Goal: Task Accomplishment & Management: Manage account settings

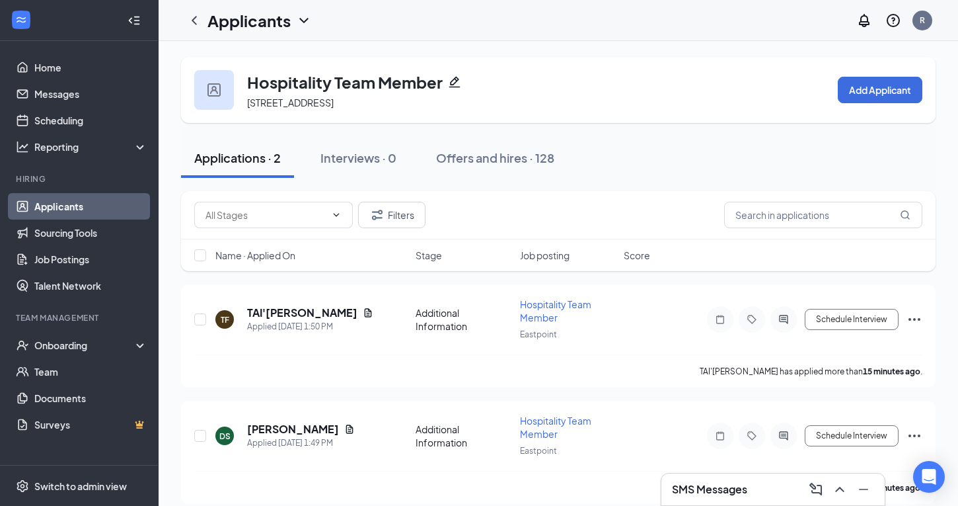
scroll to position [12, 0]
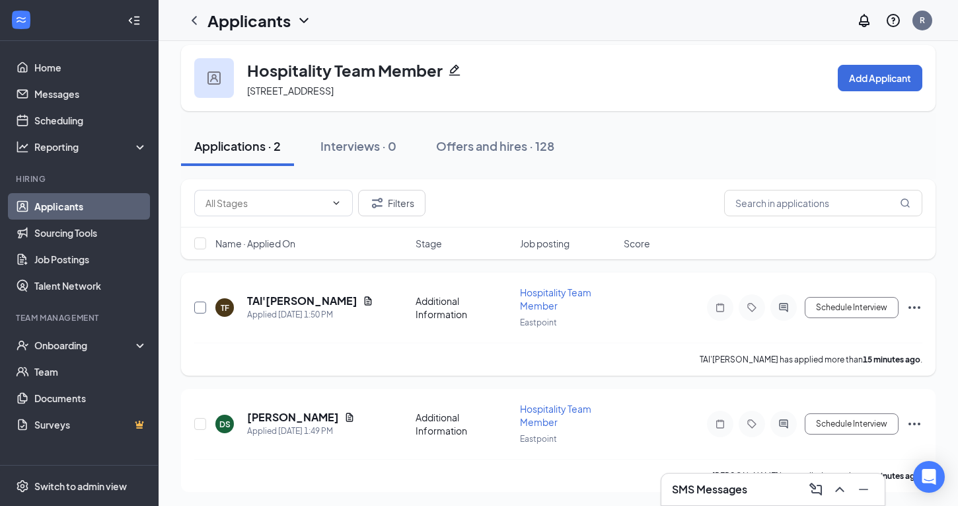
click at [201, 305] on input "checkbox" at bounding box center [200, 307] width 12 height 12
checkbox input "true"
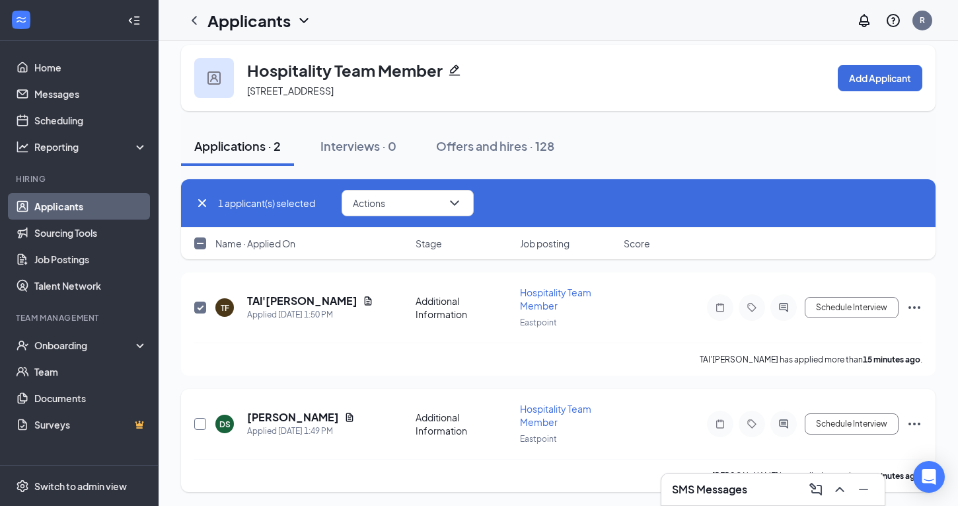
click at [199, 420] on input "checkbox" at bounding box center [200, 424] width 12 height 12
checkbox input "true"
click at [453, 210] on icon "ChevronDown" at bounding box center [455, 203] width 16 height 16
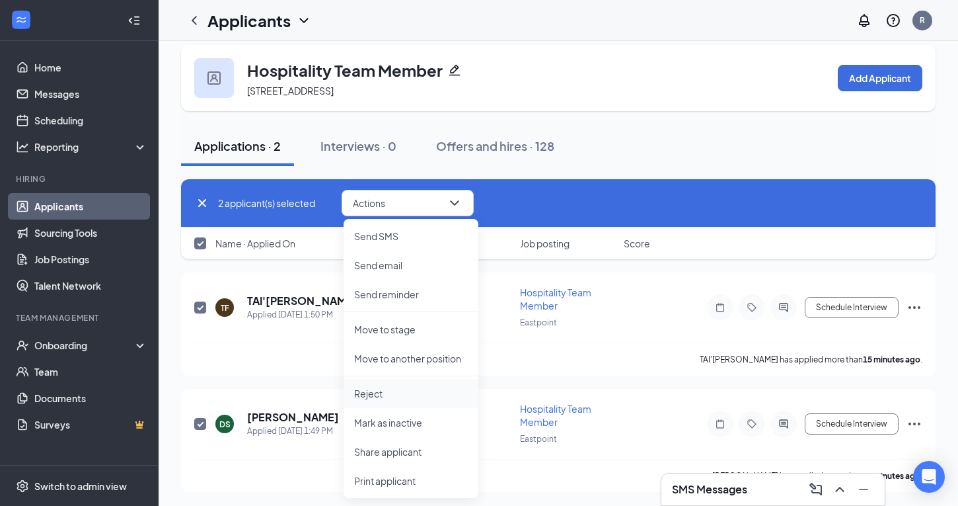
click at [372, 395] on p "Reject" at bounding box center [411, 393] width 114 height 13
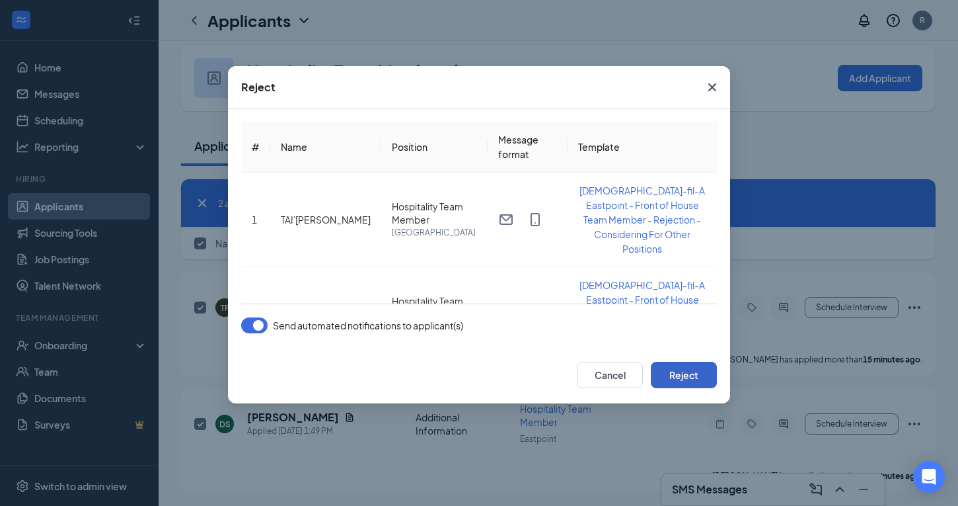
click at [685, 373] on button "Reject" at bounding box center [684, 375] width 66 height 26
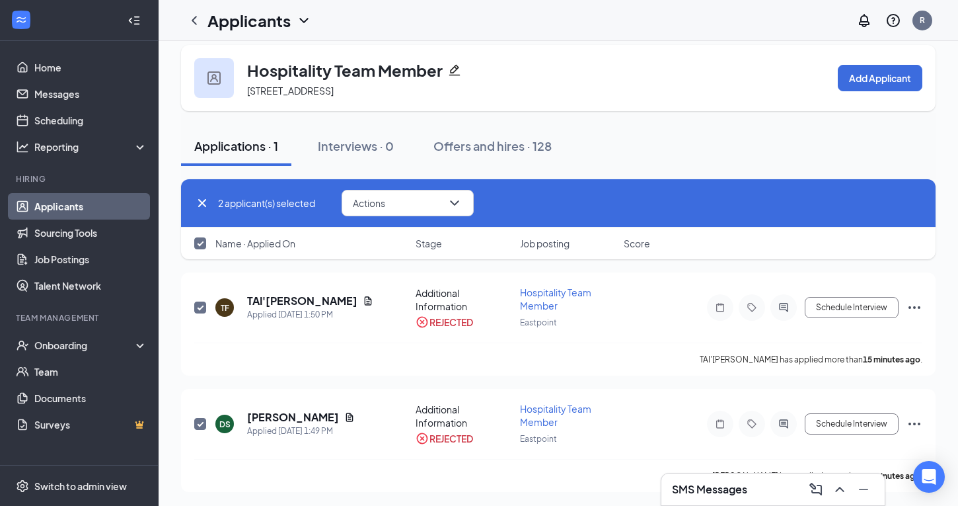
checkbox input "false"
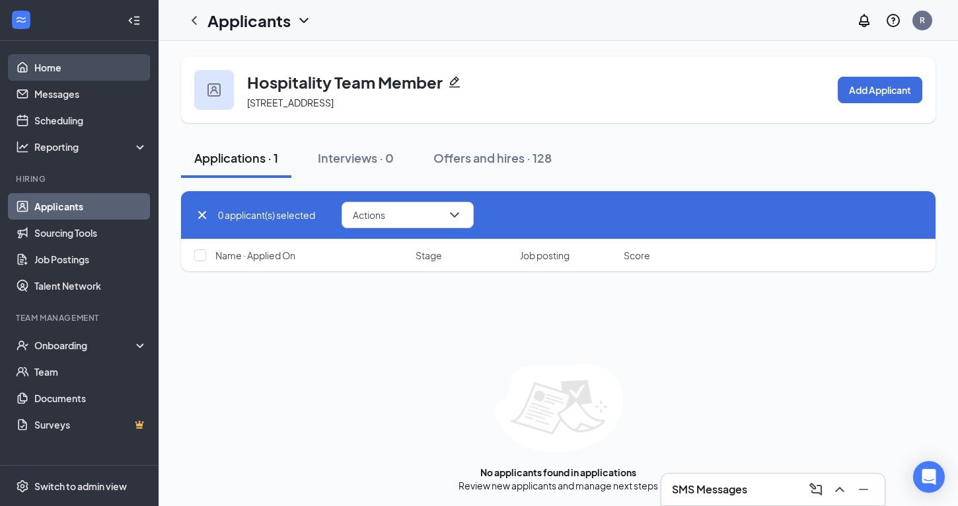
click at [72, 70] on link "Home" at bounding box center [90, 67] width 113 height 26
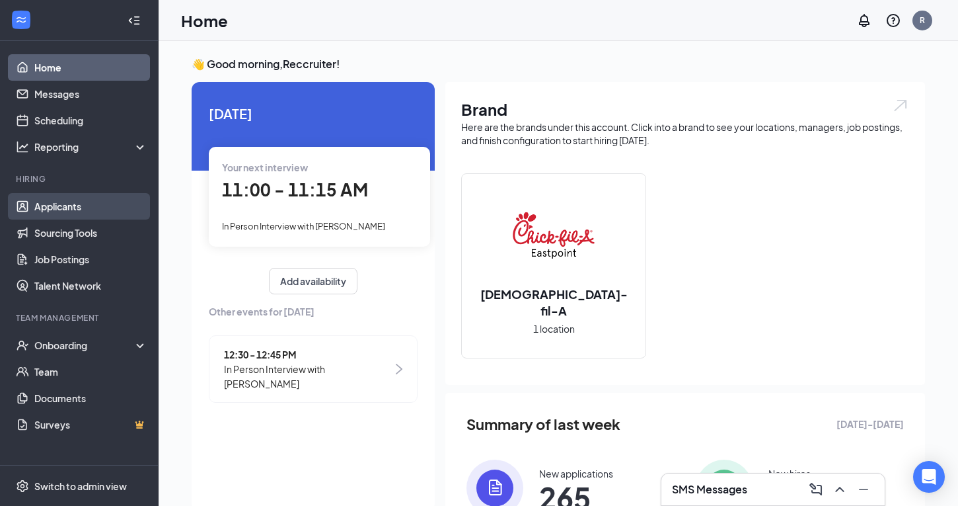
click at [63, 212] on link "Applicants" at bounding box center [90, 206] width 113 height 26
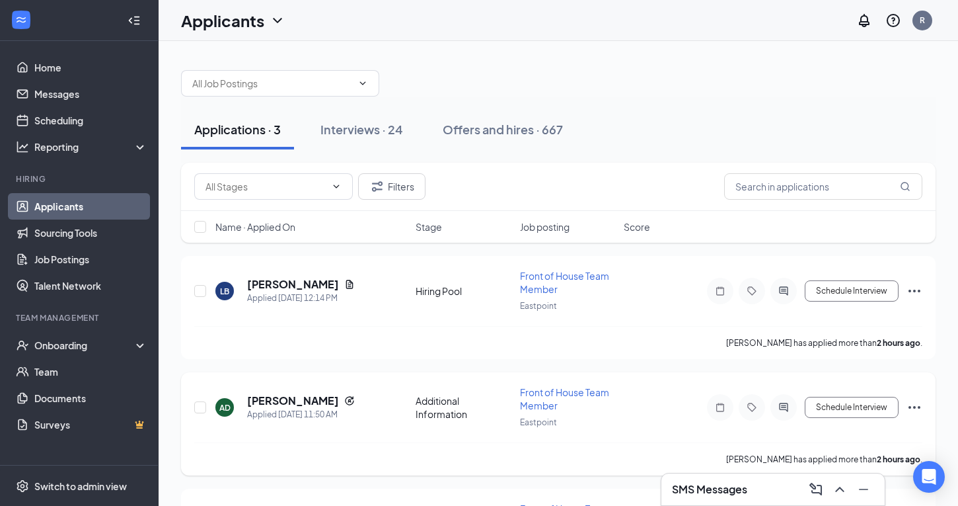
scroll to position [100, 0]
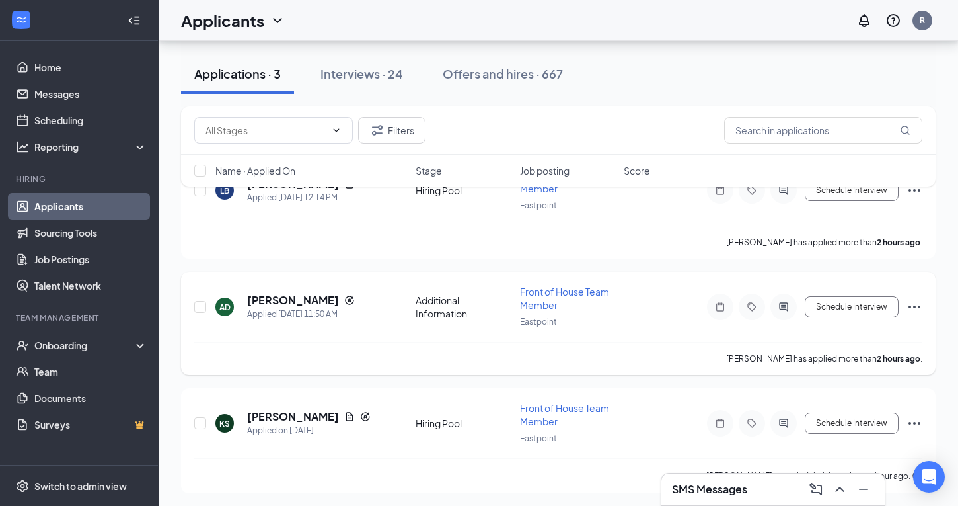
click at [189, 299] on div "AD Ali-Joel Dieye Applied Today 11:50 AM Additional Information Front of House …" at bounding box center [558, 323] width 755 height 103
click at [202, 303] on input "checkbox" at bounding box center [200, 307] width 12 height 12
checkbox input "true"
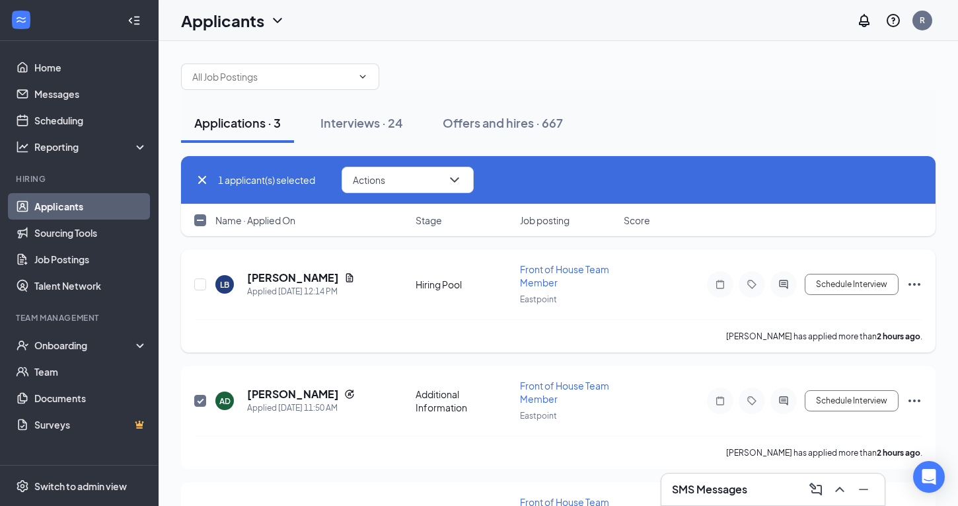
scroll to position [0, 0]
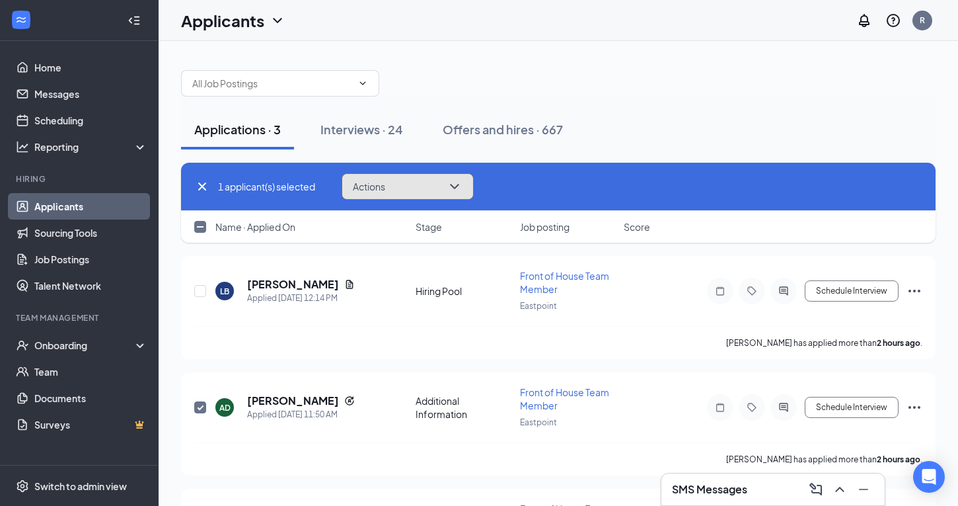
click at [465, 196] on button "Actions" at bounding box center [408, 186] width 132 height 26
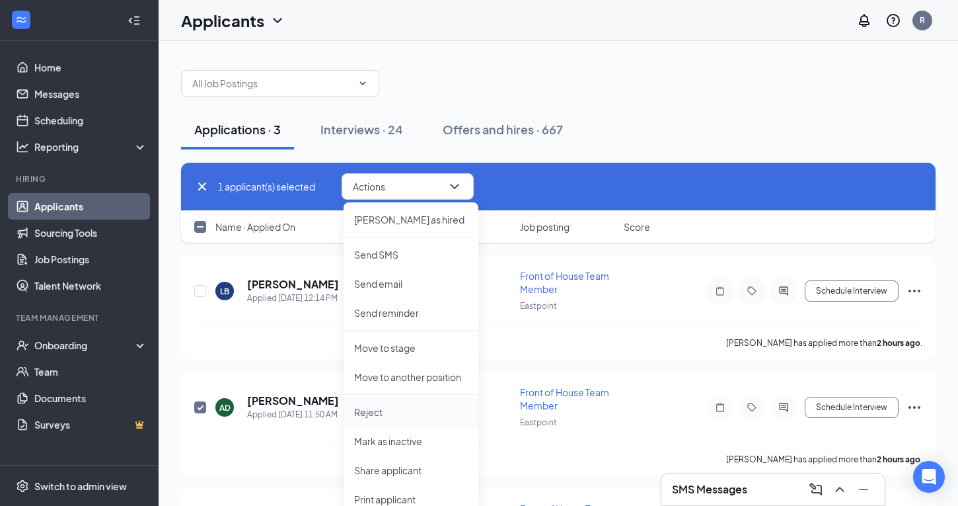
click at [387, 418] on li "Reject" at bounding box center [411, 411] width 135 height 29
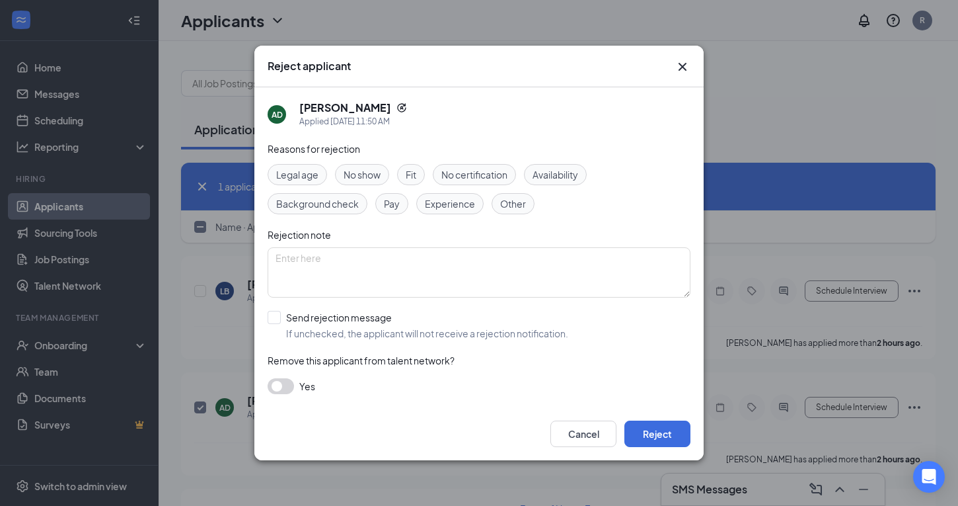
drag, startPoint x: 274, startPoint y: 318, endPoint x: 319, endPoint y: 334, distance: 47.3
click at [276, 319] on input "Send rejection message If unchecked, the applicant will not receive a rejection…" at bounding box center [418, 325] width 301 height 29
checkbox input "true"
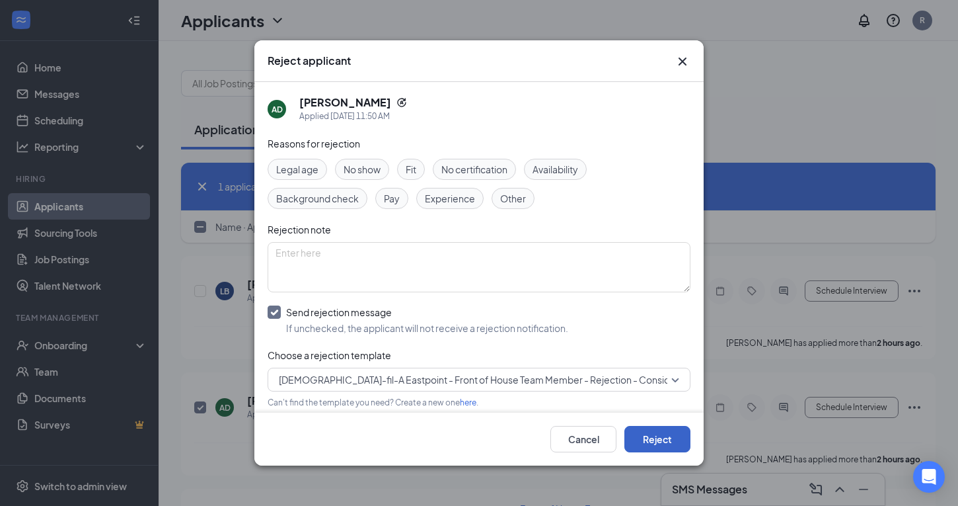
click at [667, 446] on button "Reject" at bounding box center [658, 439] width 66 height 26
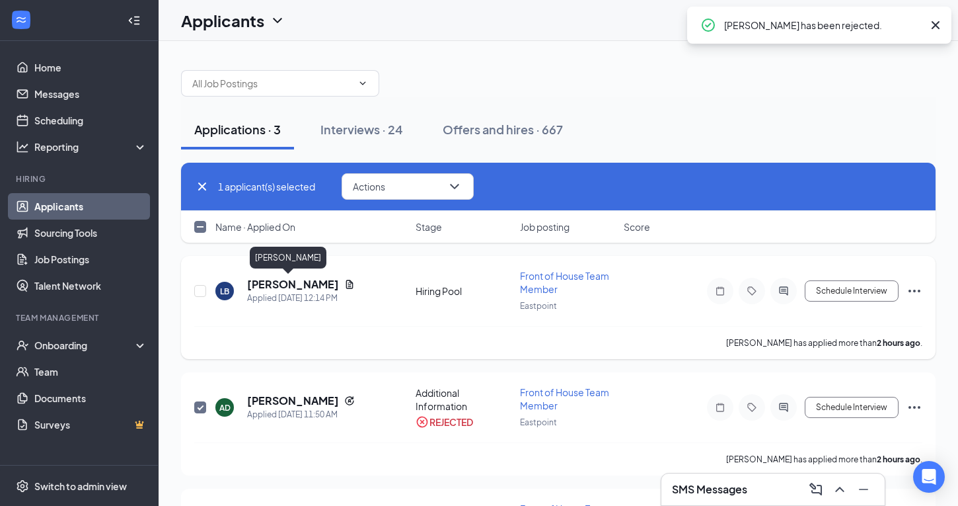
click at [288, 289] on h5 "Laci Burrell" at bounding box center [293, 284] width 92 height 15
checkbox input "false"
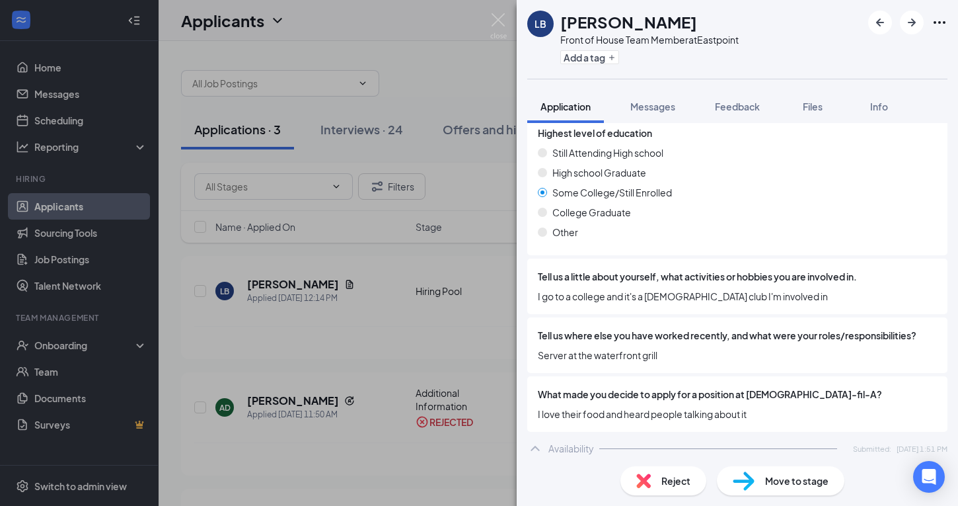
scroll to position [789, 0]
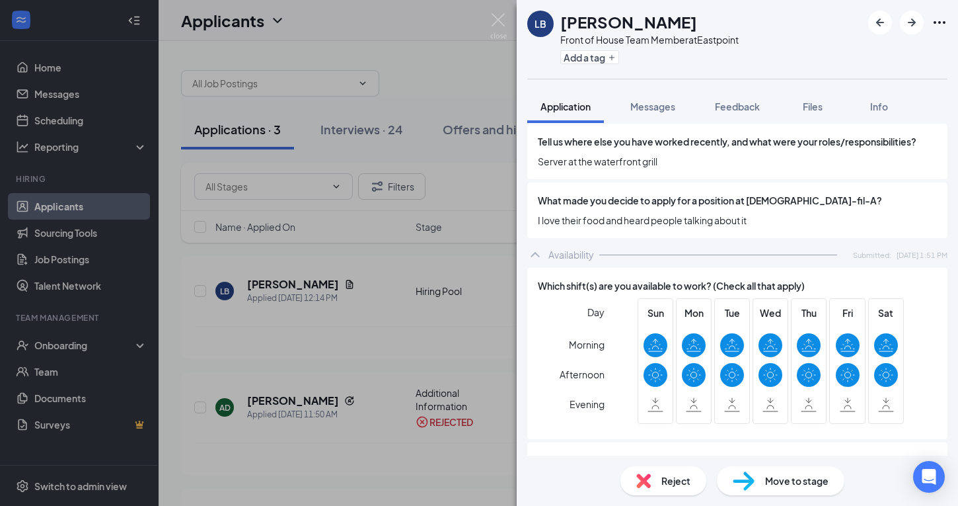
click at [658, 478] on div "Reject" at bounding box center [664, 480] width 86 height 29
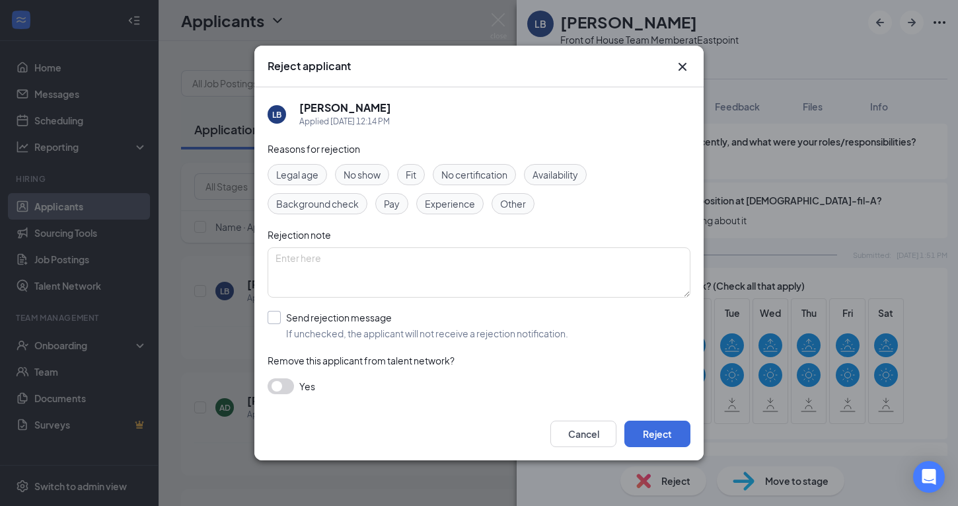
drag, startPoint x: 266, startPoint y: 321, endPoint x: 275, endPoint y: 323, distance: 8.8
click at [267, 321] on div "LB Laci Burrell Applied Today 12:14 PM Reasons for rejection Legal age No show …" at bounding box center [478, 247] width 449 height 320
click at [276, 329] on input "Send rejection message If unchecked, the applicant will not receive a rejection…" at bounding box center [418, 325] width 301 height 29
checkbox input "true"
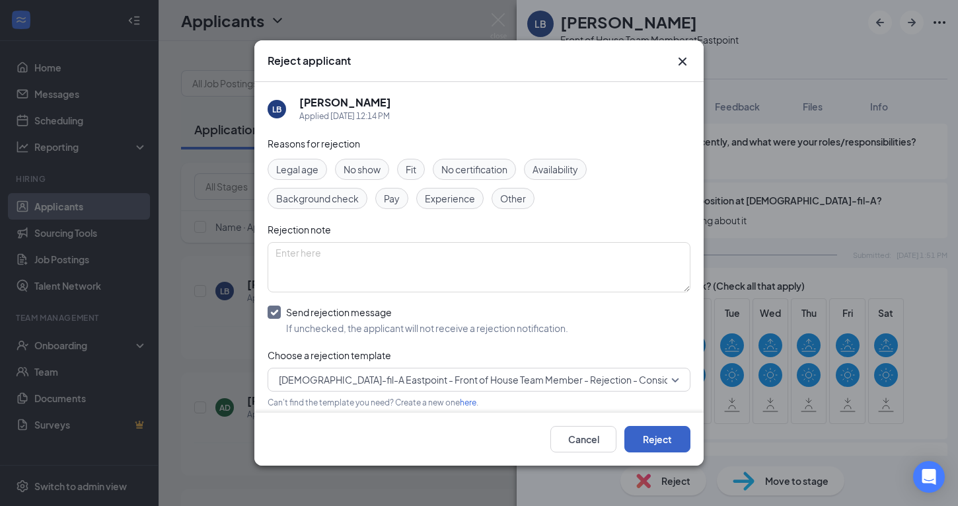
click at [666, 437] on button "Reject" at bounding box center [658, 439] width 66 height 26
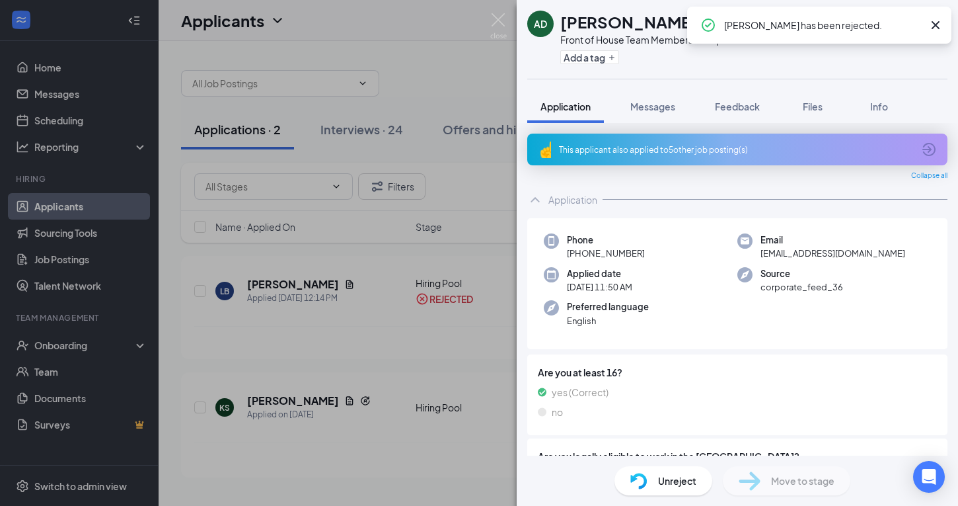
click at [625, 152] on div "This applicant also applied to 5 other job posting(s)" at bounding box center [736, 149] width 354 height 11
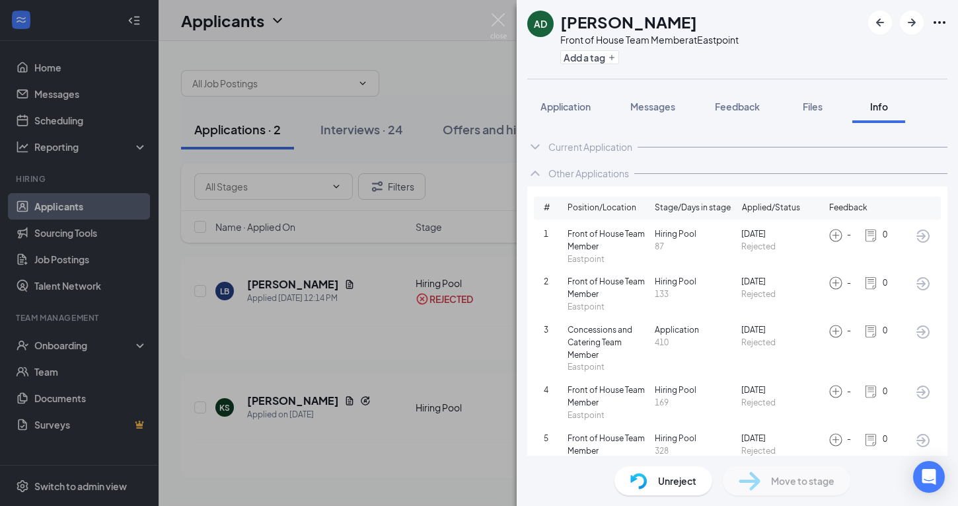
click at [488, 13] on div "AD Ali-Joel Dieye Front of House Team Member at Eastpoint Add a tag Application…" at bounding box center [479, 253] width 958 height 506
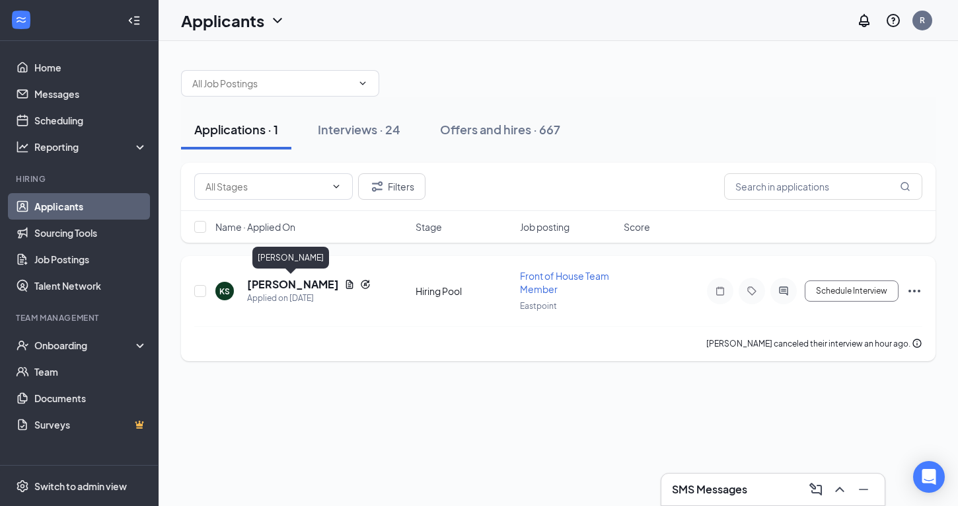
click at [269, 288] on h5 "Kayla Simpson" at bounding box center [293, 284] width 92 height 15
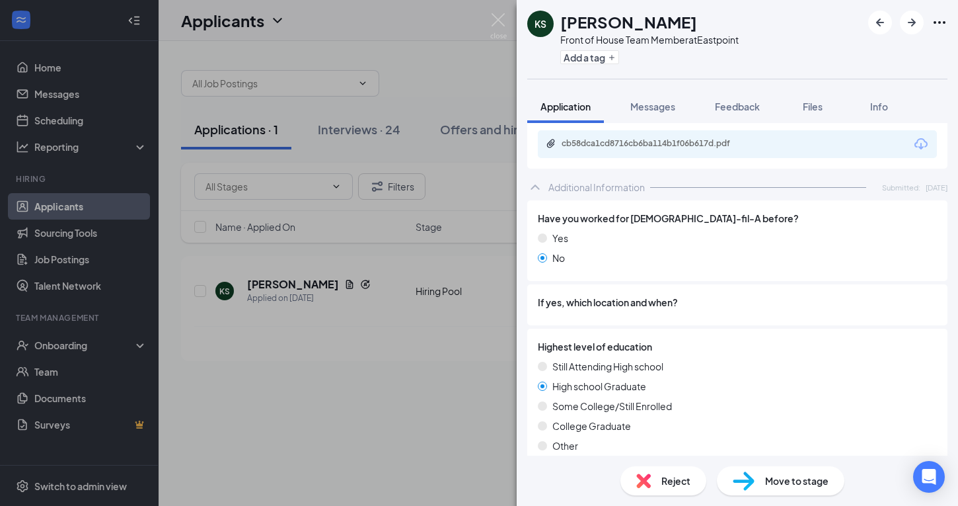
scroll to position [268, 0]
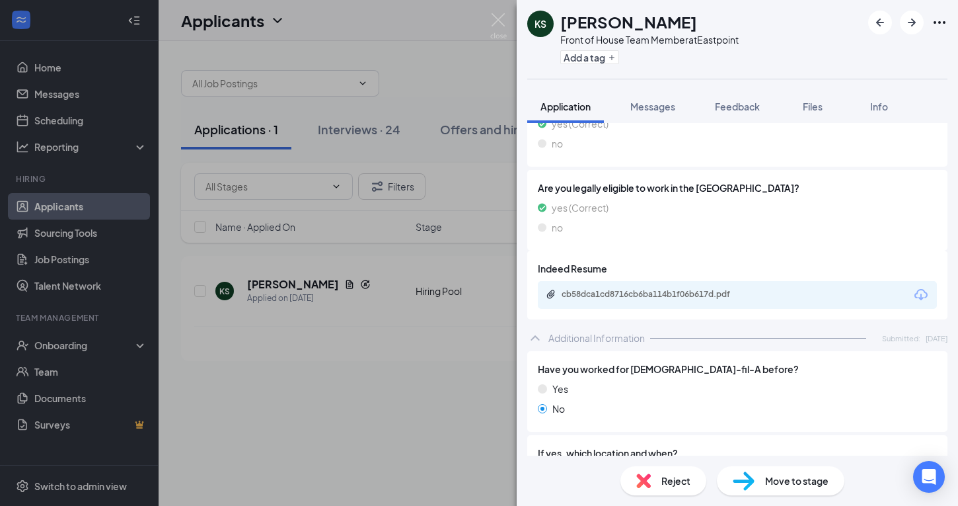
click at [681, 484] on span "Reject" at bounding box center [676, 480] width 29 height 15
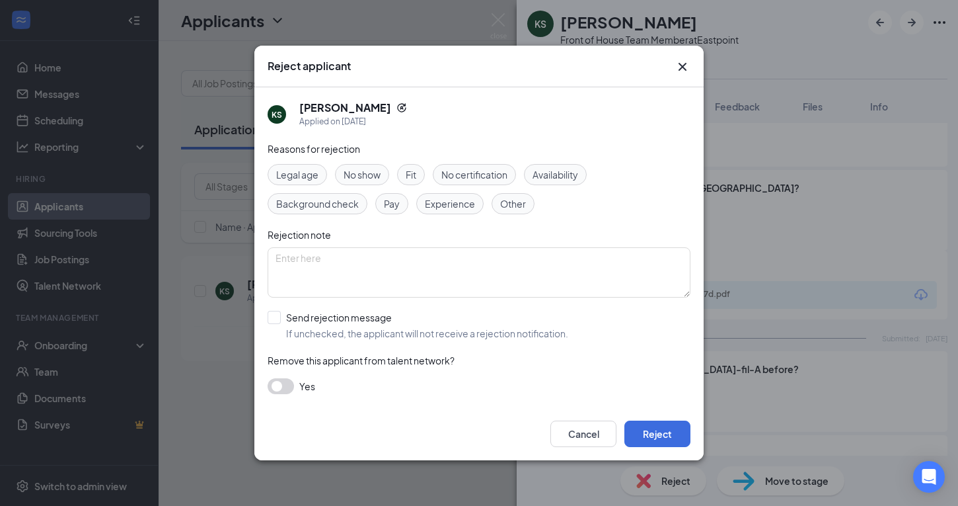
click at [679, 63] on icon "Cross" at bounding box center [683, 67] width 8 height 8
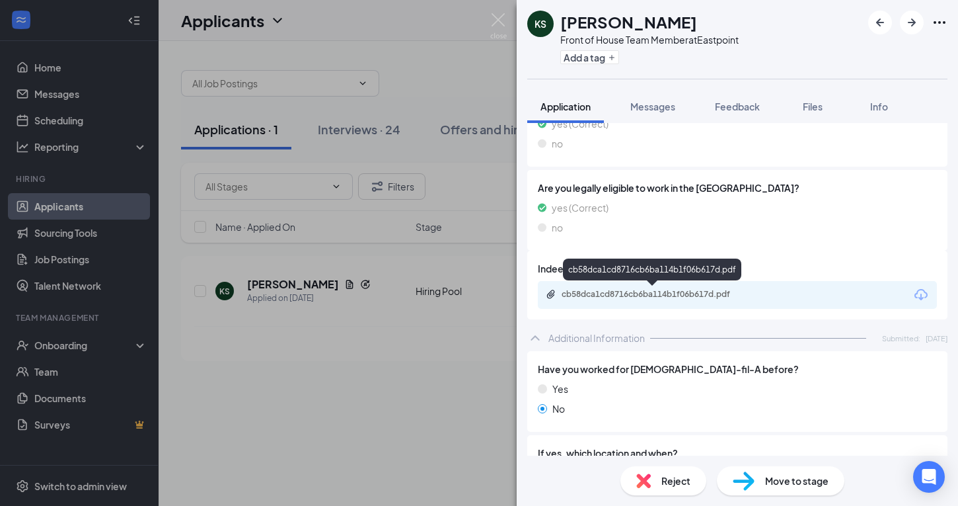
click at [721, 291] on div "cb58dca1cd8716cb6ba114b1f06b617d.pdf" at bounding box center [654, 294] width 185 height 11
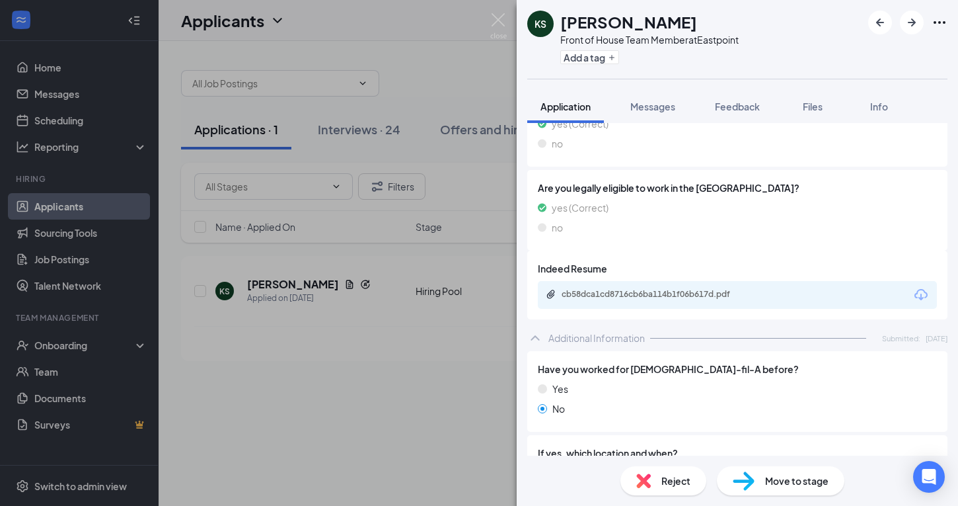
click at [657, 469] on div "Reject" at bounding box center [664, 480] width 86 height 29
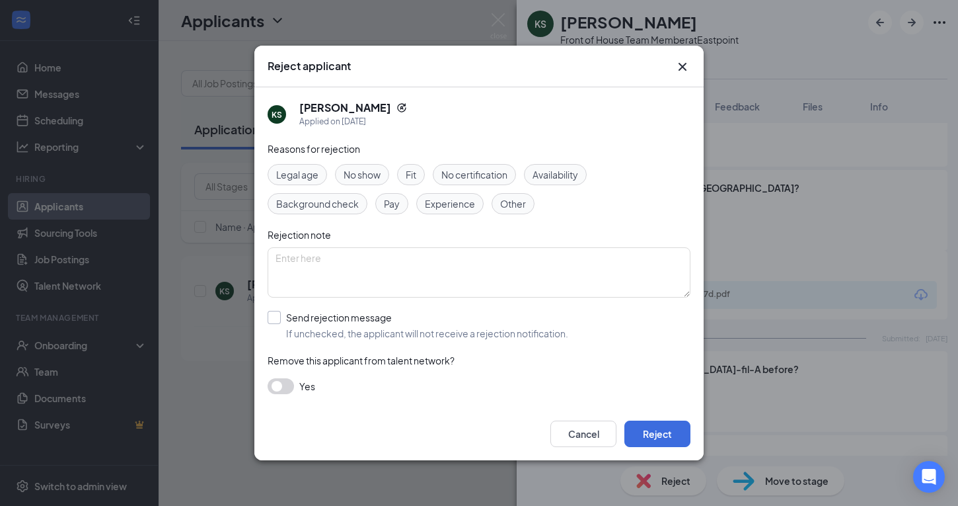
click at [270, 312] on input "Send rejection message If unchecked, the applicant will not receive a rejection…" at bounding box center [418, 325] width 301 height 29
checkbox input "true"
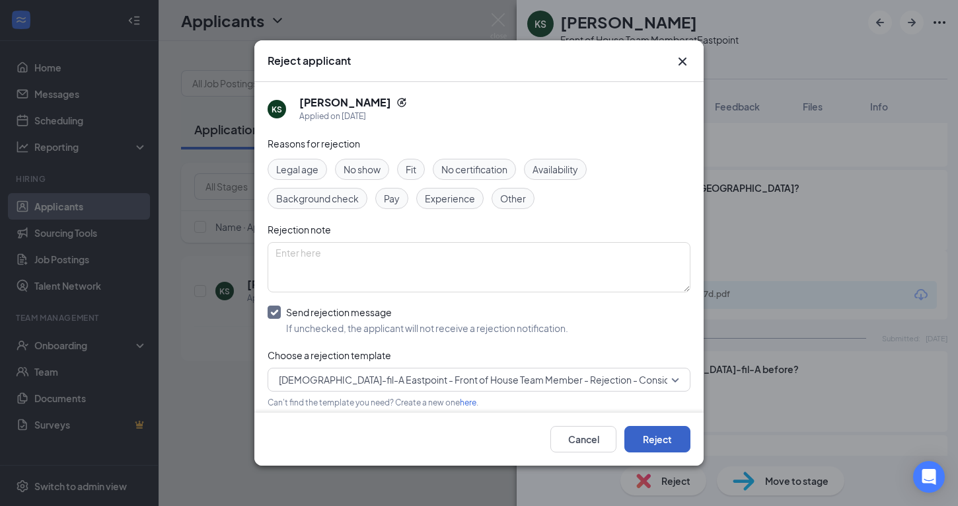
click at [637, 440] on button "Reject" at bounding box center [658, 439] width 66 height 26
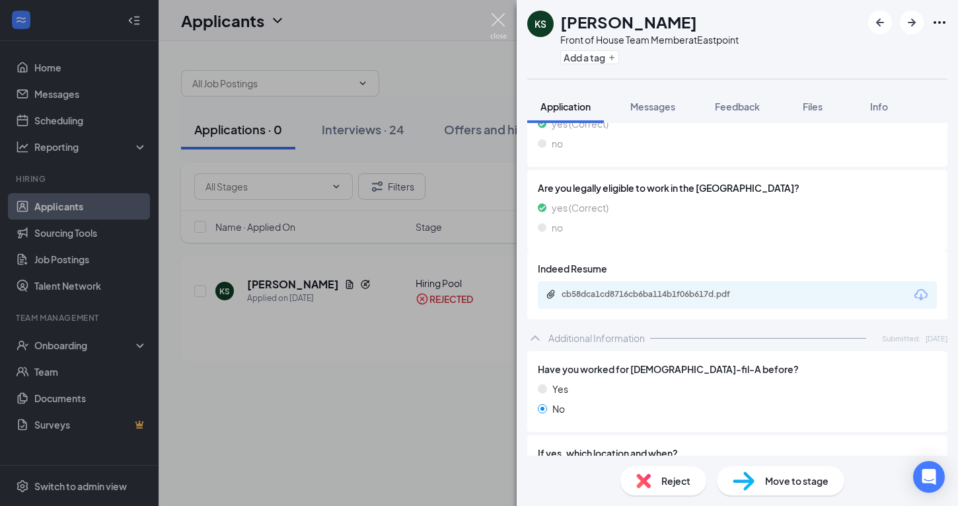
click at [504, 13] on img at bounding box center [498, 26] width 17 height 26
